Goal: Information Seeking & Learning: Learn about a topic

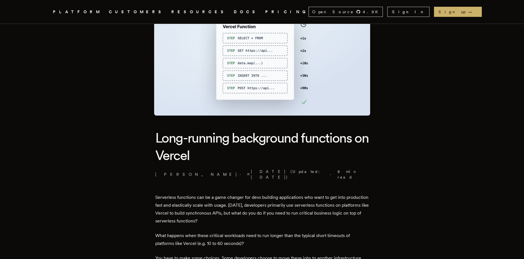
scroll to position [67, 0]
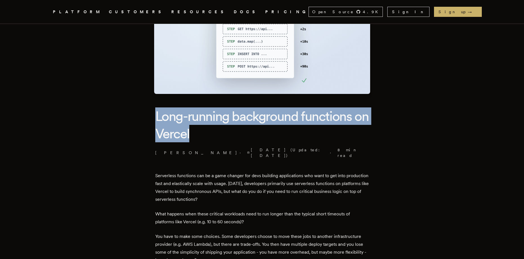
drag, startPoint x: 119, startPoint y: 100, endPoint x: 279, endPoint y: 141, distance: 165.1
click at [280, 142] on h1 "Long-running background functions on Vercel" at bounding box center [262, 124] width 214 height 35
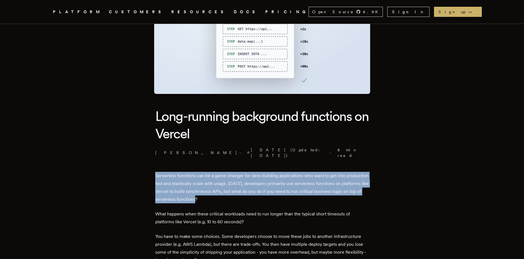
drag, startPoint x: 116, startPoint y: 159, endPoint x: 348, endPoint y: 192, distance: 234.1
click at [348, 192] on p "Serverless functions can be a game changer for devs building applications who w…" at bounding box center [262, 187] width 214 height 31
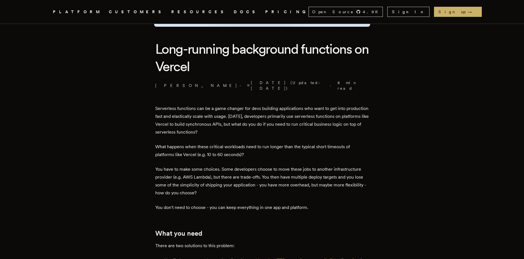
scroll to position [135, 0]
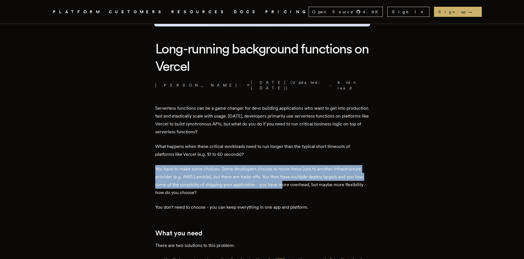
drag, startPoint x: 234, startPoint y: 173, endPoint x: 282, endPoint y: 183, distance: 48.6
click at [282, 183] on p "You have to make some choices. Some developers choose to move these jobs to ano…" at bounding box center [262, 180] width 214 height 31
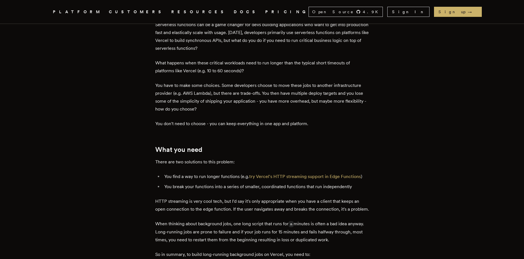
scroll to position [270, 0]
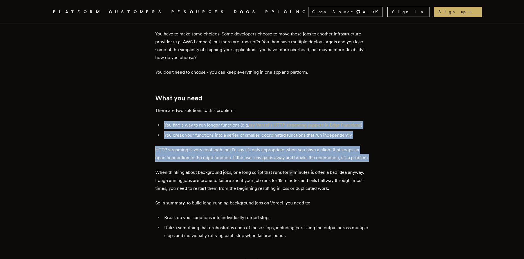
drag, startPoint x: 149, startPoint y: 110, endPoint x: 336, endPoint y: 158, distance: 193.2
click at [336, 158] on p "HTTP streaming is very cool tech, but I'd say it's only appropriate when you ha…" at bounding box center [262, 154] width 214 height 16
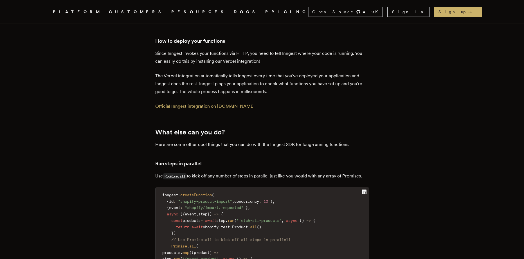
scroll to position [0, 0]
